Goal: Task Accomplishment & Management: Manage account settings

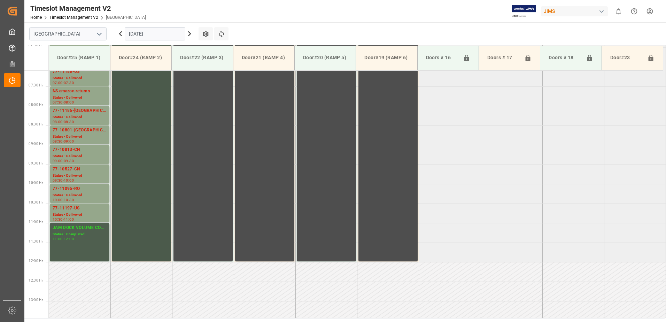
scroll to position [294, 0]
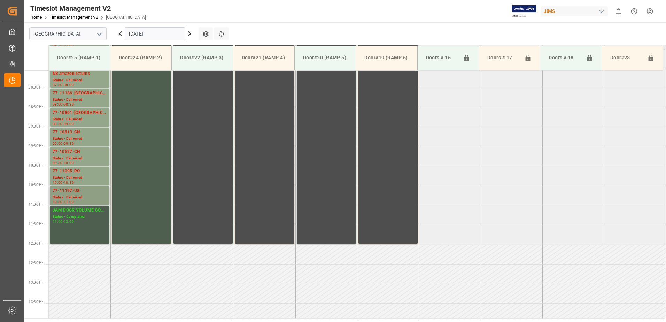
click at [65, 192] on div "77-11197-US" at bounding box center [80, 190] width 54 height 7
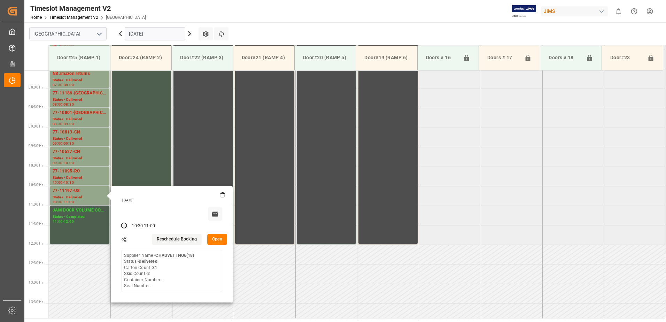
click at [215, 239] on button "Open" at bounding box center [217, 239] width 20 height 11
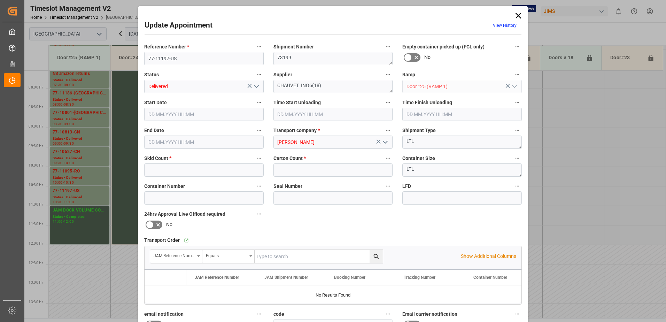
type input "2"
type input "31"
type input "[DATE] 10:30"
type input "[DATE] 09:15"
type input "[DATE] 11:00"
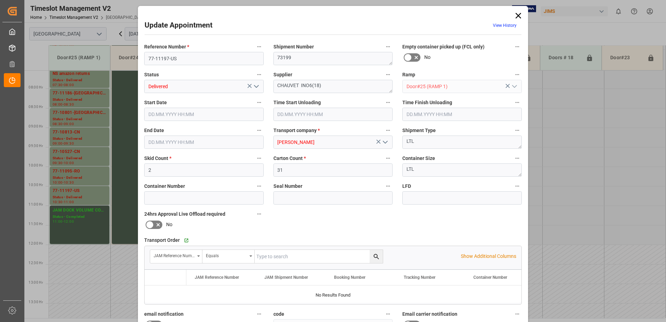
type input "[DATE] 13:41"
click at [255, 86] on icon "open menu" at bounding box center [256, 86] width 8 height 8
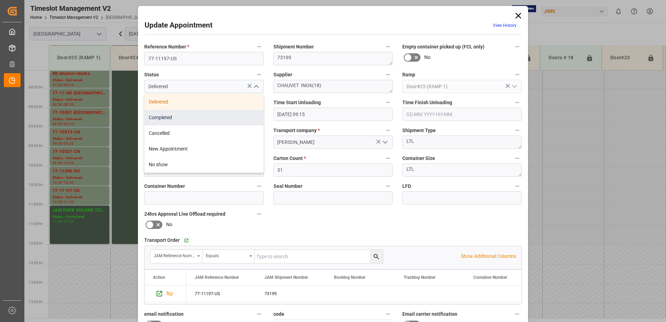
click at [212, 118] on div "Completed" at bounding box center [204, 118] width 119 height 16
type input "Completed"
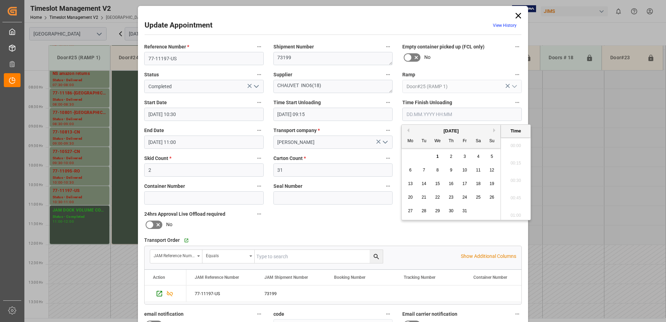
click at [421, 112] on input "text" at bounding box center [462, 114] width 120 height 13
click at [438, 156] on span "1" at bounding box center [438, 156] width 2 height 5
click at [516, 213] on li "09:45" at bounding box center [516, 213] width 30 height 17
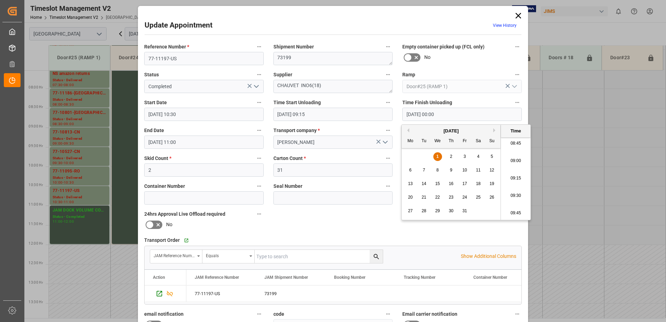
type input "[DATE] 09:45"
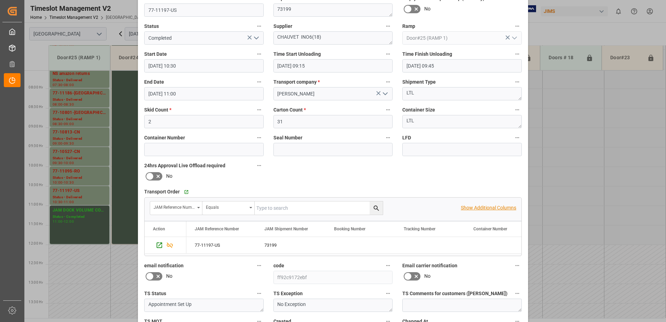
scroll to position [102, 0]
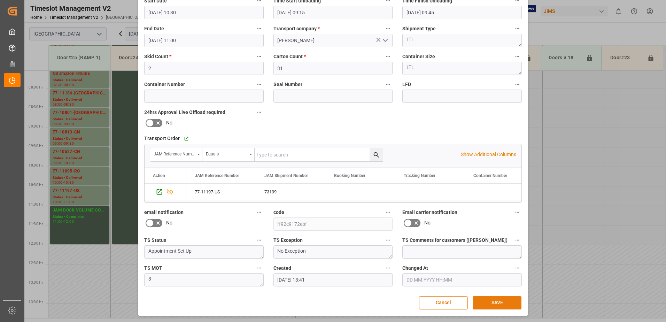
click at [492, 303] on button "SAVE" at bounding box center [497, 302] width 49 height 13
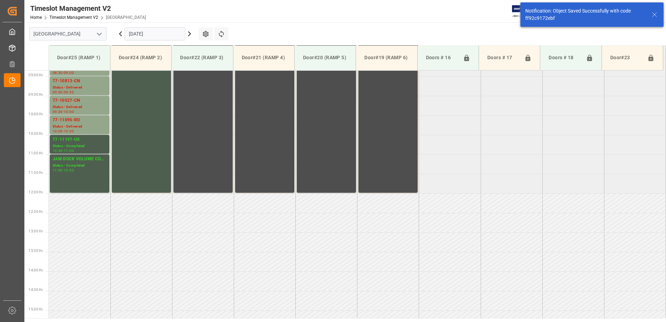
scroll to position [347, 0]
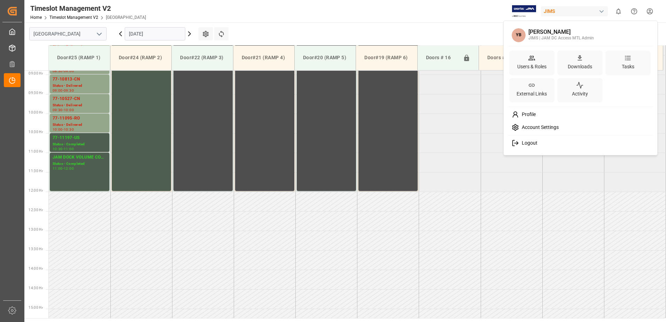
click at [651, 13] on html "Created by potrace 1.15, written by [PERSON_NAME] [DATE]-[DATE] Created by potr…" at bounding box center [333, 161] width 666 height 322
click at [538, 142] on div "Logout" at bounding box center [580, 143] width 143 height 13
